Goal: Task Accomplishment & Management: Use online tool/utility

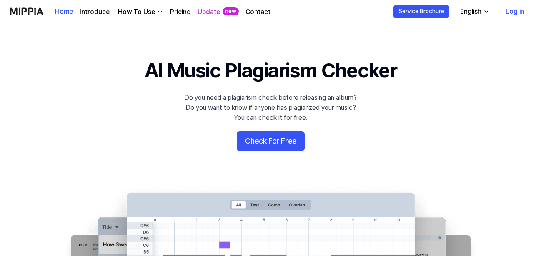
click at [516, 10] on link "Log in" at bounding box center [515, 11] width 32 height 23
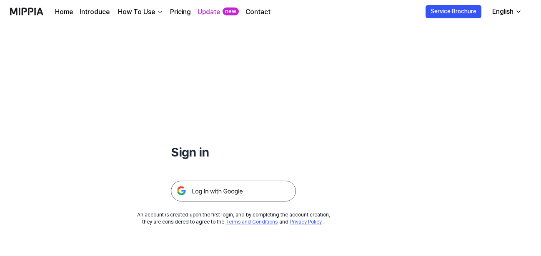
click at [238, 194] on img at bounding box center [233, 191] width 125 height 21
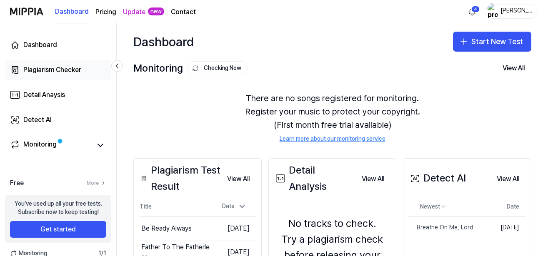
click at [63, 70] on div "Plagiarism Checker" at bounding box center [52, 70] width 58 height 10
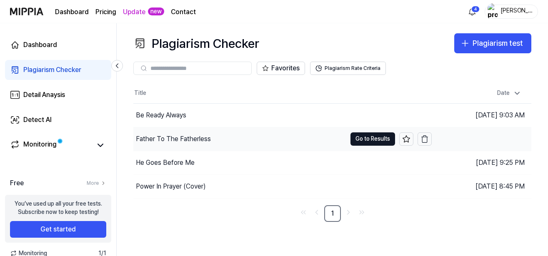
click at [182, 139] on div "Father To The Fatherless" at bounding box center [173, 139] width 75 height 10
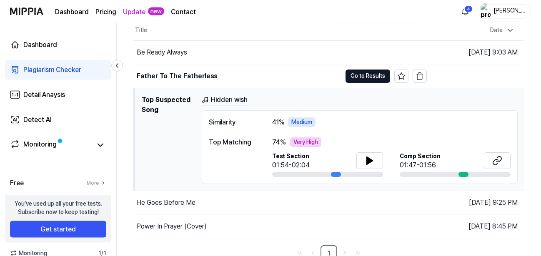
scroll to position [69, 0]
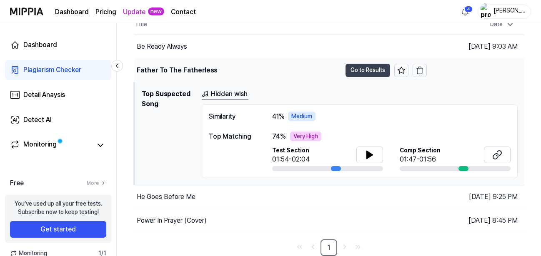
click at [367, 70] on button "Go to Results" at bounding box center [368, 70] width 45 height 13
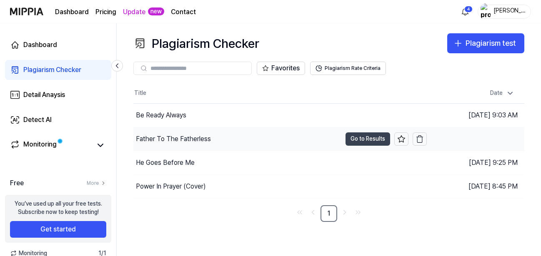
scroll to position [0, 0]
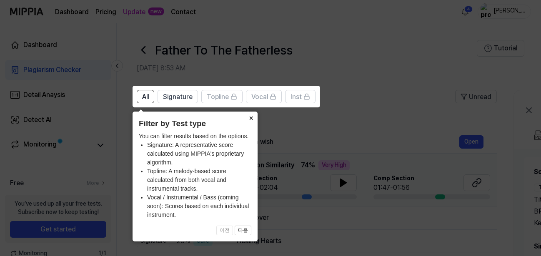
click at [251, 118] on button "×" at bounding box center [250, 118] width 13 height 12
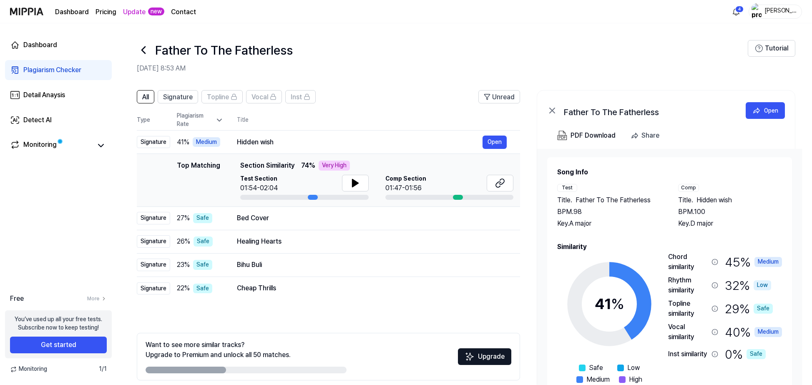
click at [143, 50] on icon at bounding box center [143, 50] width 3 height 7
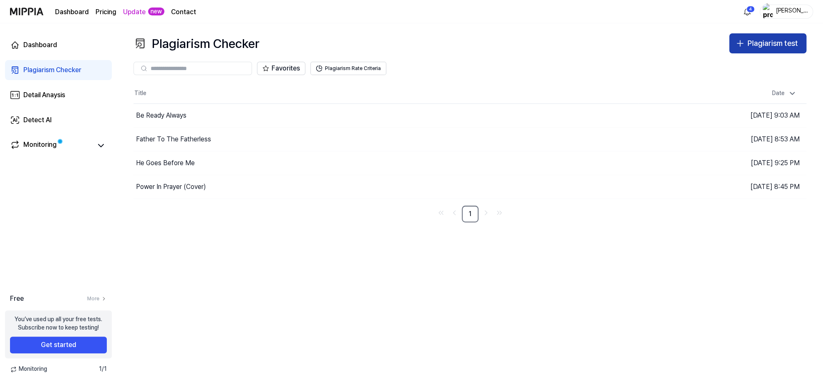
click at [548, 41] on div "Plagiarism test" at bounding box center [772, 44] width 50 height 12
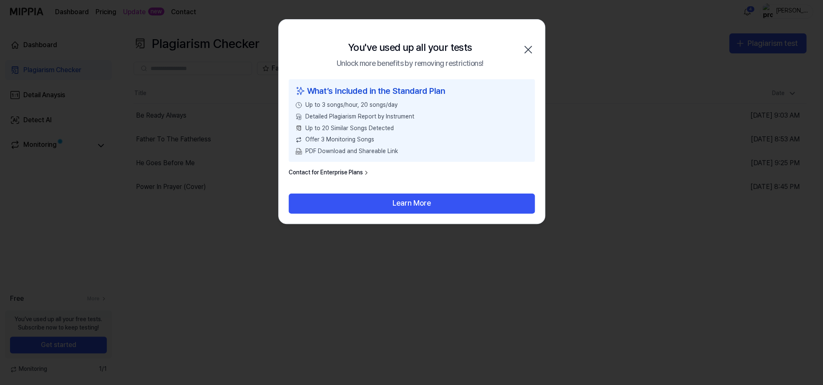
click at [530, 48] on icon "button" at bounding box center [527, 49] width 13 height 13
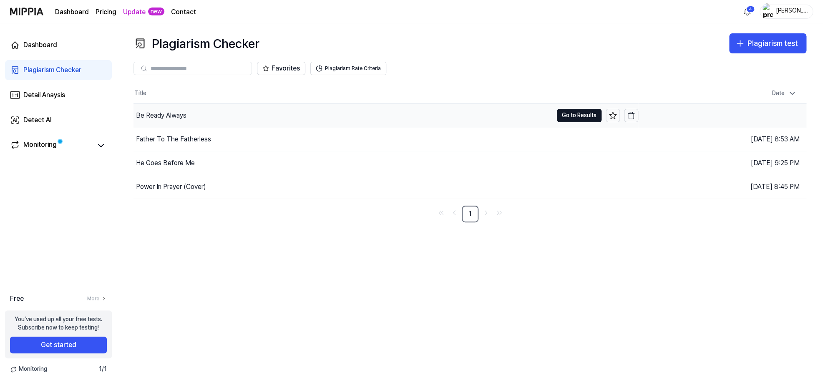
click at [179, 113] on div "Be Ready Always" at bounding box center [161, 115] width 50 height 10
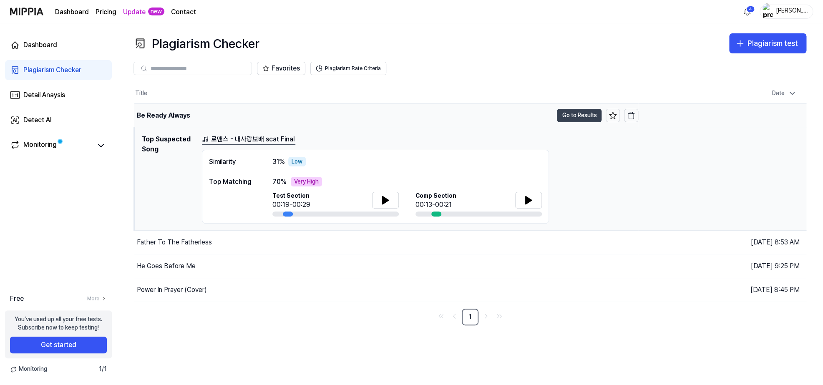
click at [548, 114] on button "Go to Results" at bounding box center [579, 115] width 45 height 13
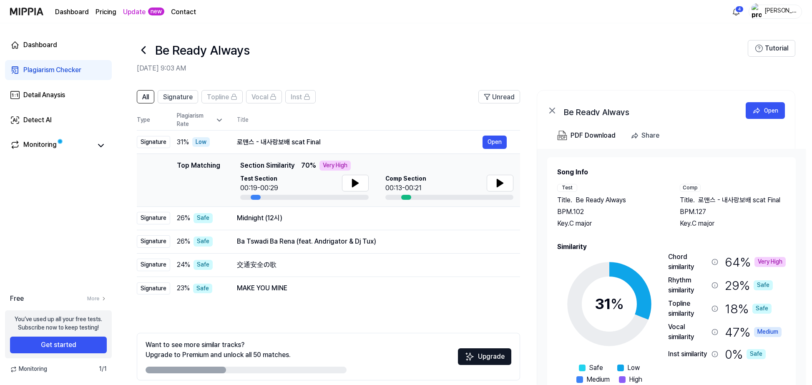
click at [144, 53] on icon at bounding box center [143, 49] width 13 height 13
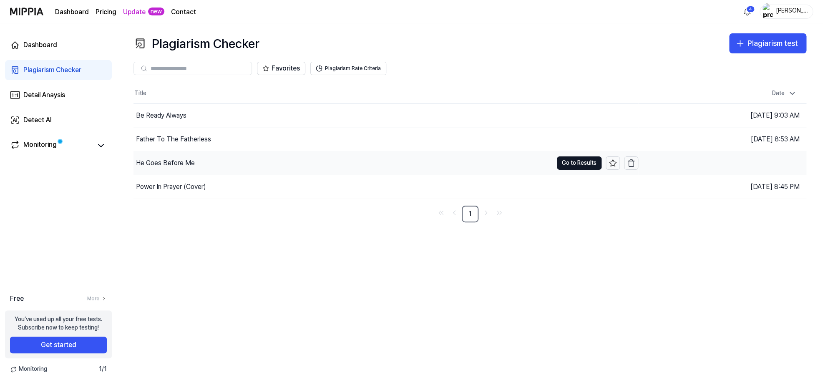
click at [179, 160] on div "He Goes Before Me" at bounding box center [165, 163] width 59 height 10
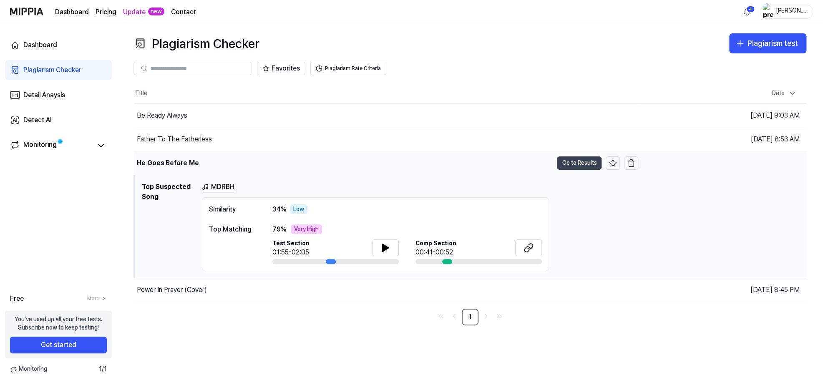
click at [548, 163] on button "Go to Results" at bounding box center [579, 162] width 45 height 13
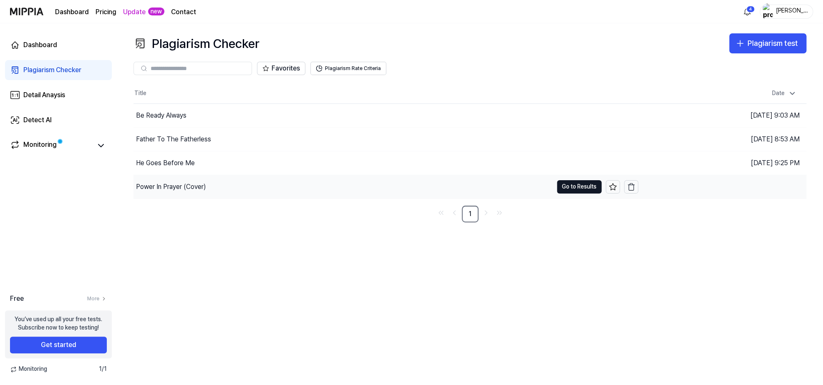
click at [180, 186] on div "Power In Prayer (Cover)" at bounding box center [171, 187] width 70 height 10
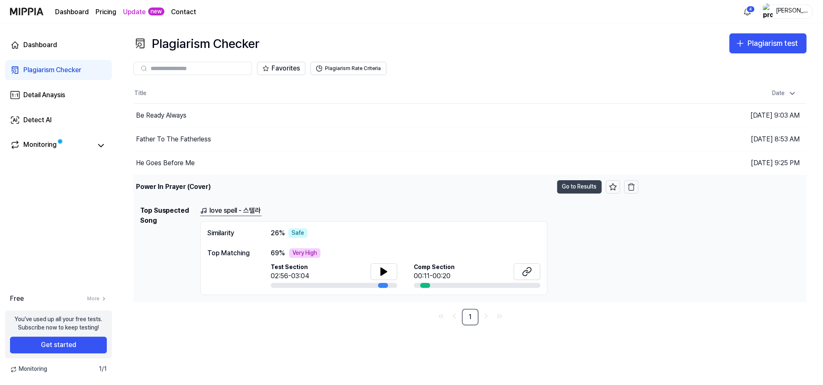
click at [548, 188] on button "Go to Results" at bounding box center [579, 186] width 45 height 13
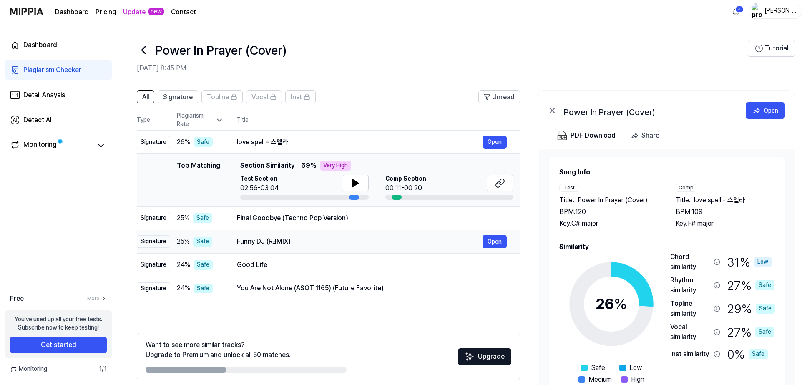
scroll to position [26, 0]
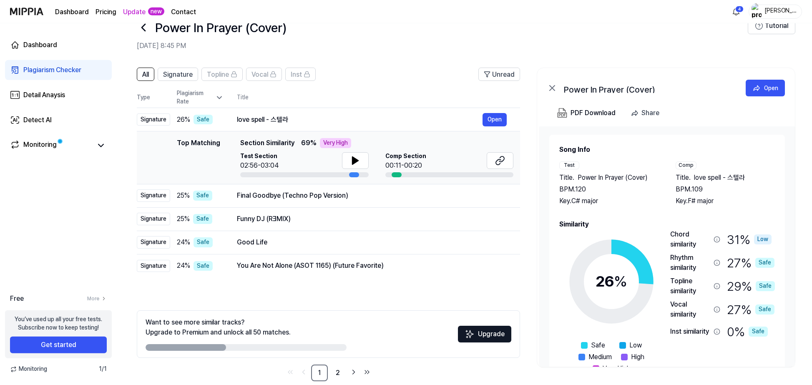
scroll to position [35, 0]
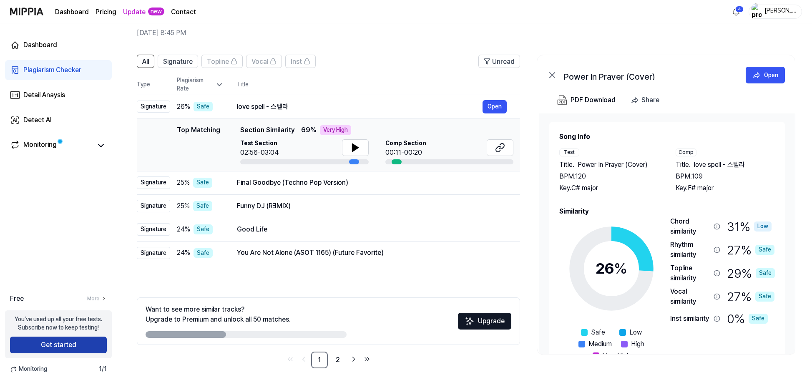
click at [65, 348] on button "Get started" at bounding box center [58, 344] width 97 height 17
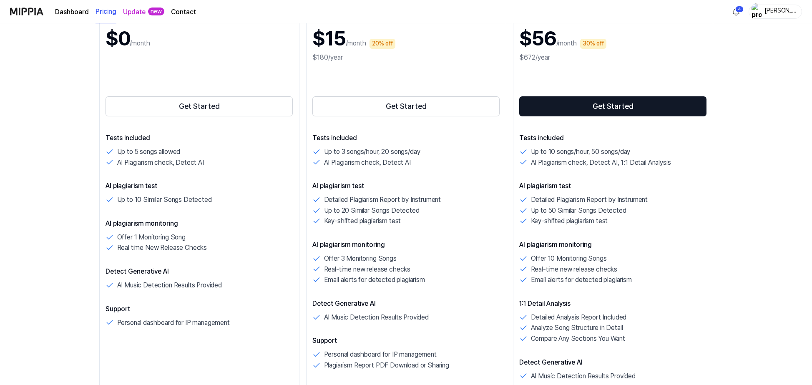
scroll to position [270, 0]
